Goal: Task Accomplishment & Management: Use online tool/utility

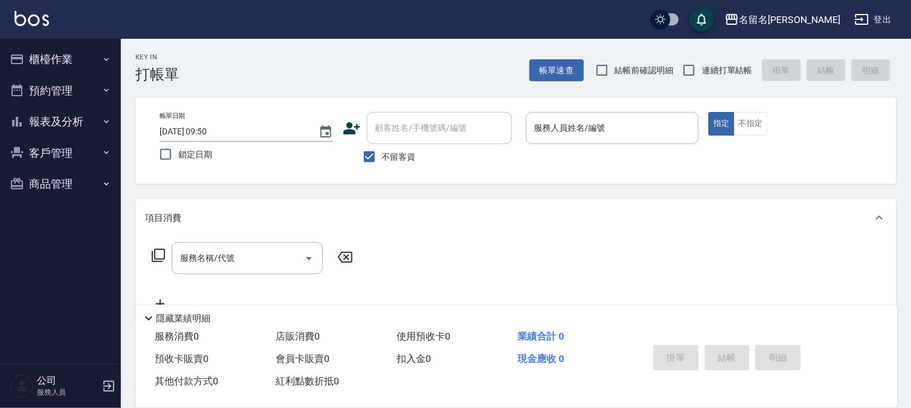
click at [634, 111] on div "帳單日期 [DATE] 09:50 鎖定日期 顧客姓名/手機號碼/編號 顧客姓名/手機號碼/編號 不留客資 服務人員姓名/編號 服務人員姓名/編號 指定 不指定" at bounding box center [515, 140] width 761 height 86
click at [634, 117] on input "服務人員姓名/編號" at bounding box center [612, 127] width 163 height 21
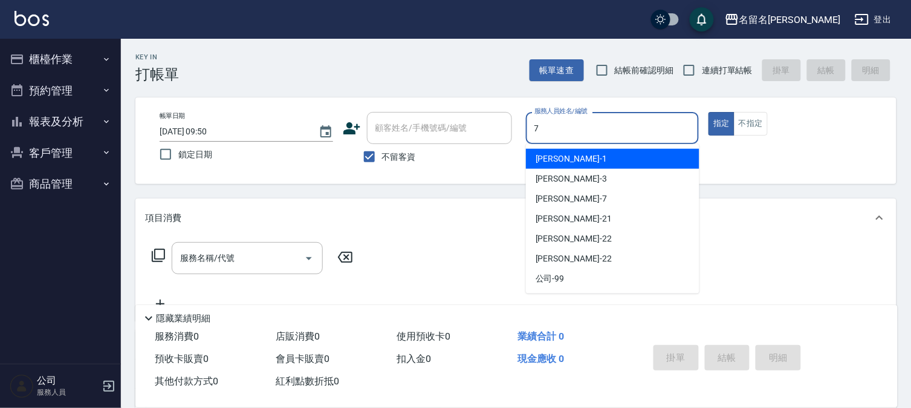
type input "7"
type button "true"
type input "[PERSON_NAME]-7"
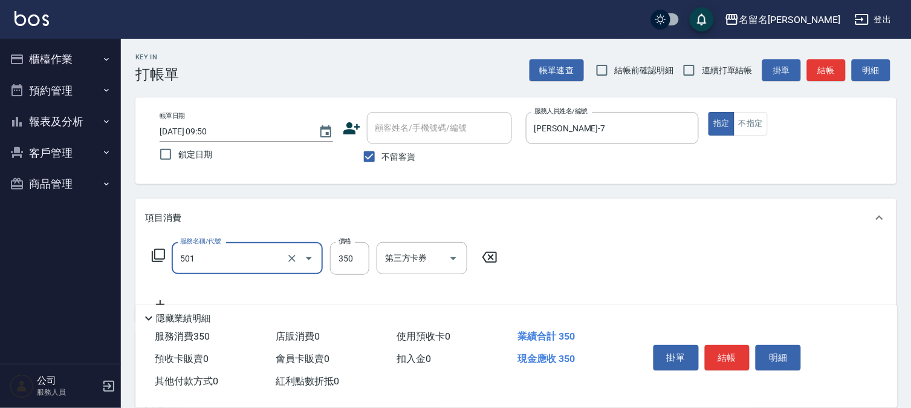
type input "P.S洗髮(501)"
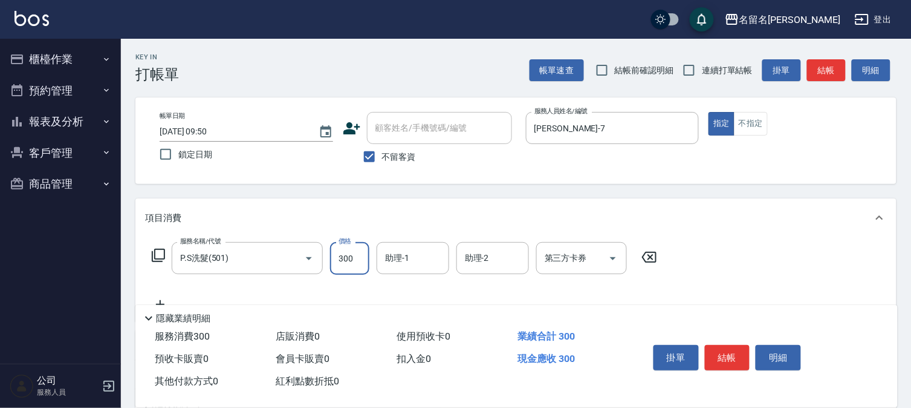
type input "300"
type input "[PERSON_NAME]-7"
click at [729, 355] on button "結帳" at bounding box center [727, 357] width 45 height 25
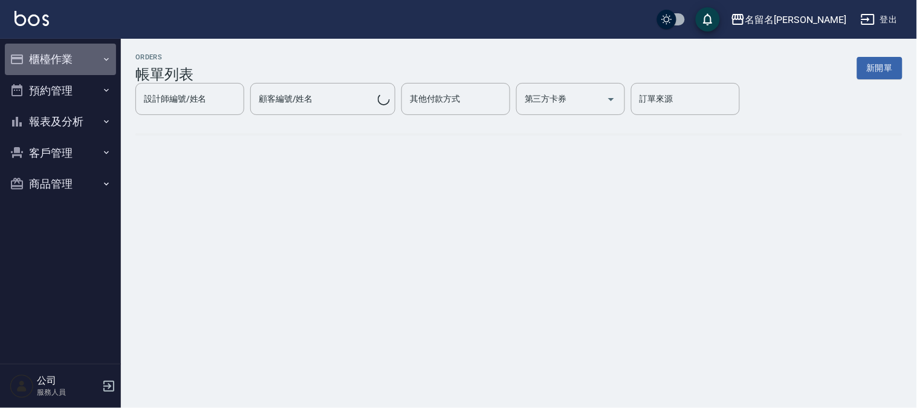
click at [60, 59] on button "櫃檯作業" at bounding box center [60, 59] width 111 height 31
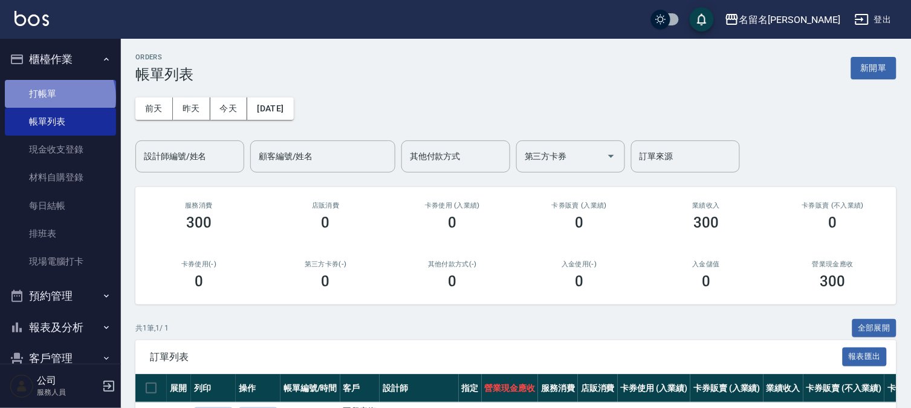
click at [59, 97] on link "打帳單" at bounding box center [60, 94] width 111 height 28
